Goal: Task Accomplishment & Management: Complete application form

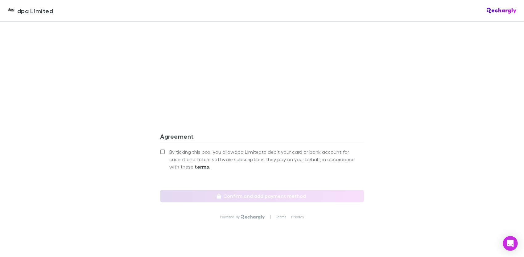
scroll to position [599, 0]
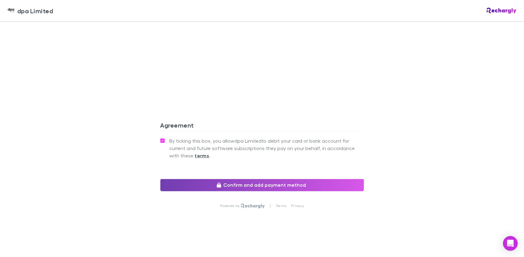
click at [235, 185] on button "Confirm and add payment method" at bounding box center [261, 185] width 203 height 12
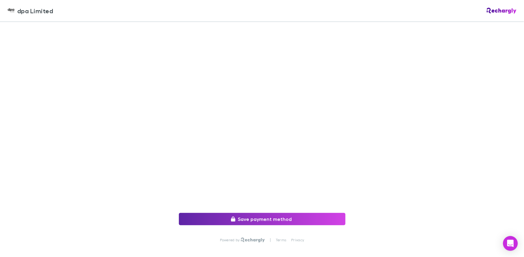
scroll to position [92, 0]
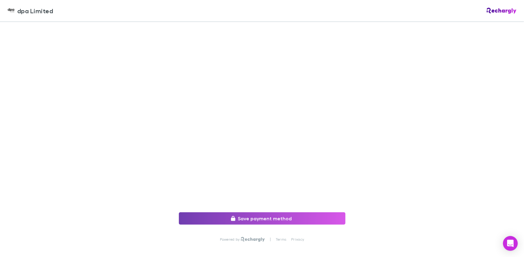
click at [256, 220] on button "Save payment method" at bounding box center [262, 218] width 166 height 12
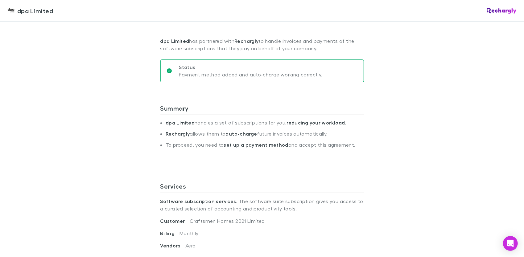
scroll to position [62, 0]
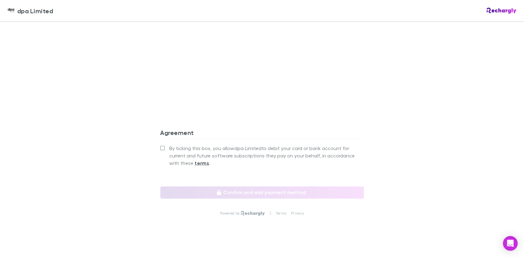
scroll to position [599, 0]
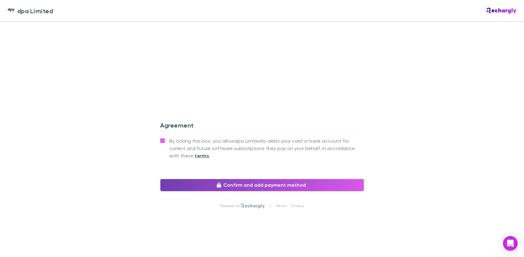
click at [225, 182] on button "Confirm and add payment method" at bounding box center [261, 185] width 203 height 12
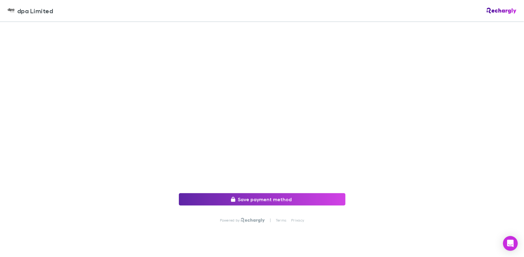
scroll to position [119, 0]
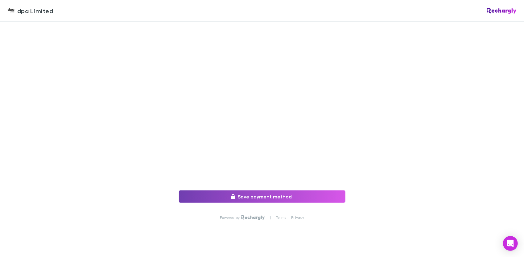
click at [276, 194] on button "Save payment method" at bounding box center [262, 196] width 166 height 12
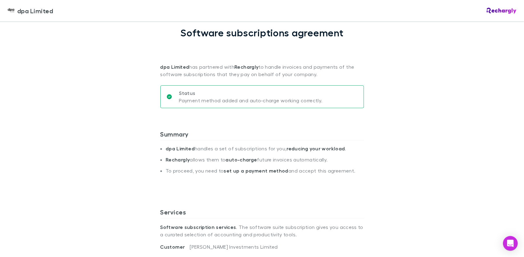
scroll to position [31, 0]
